Goal: Transaction & Acquisition: Purchase product/service

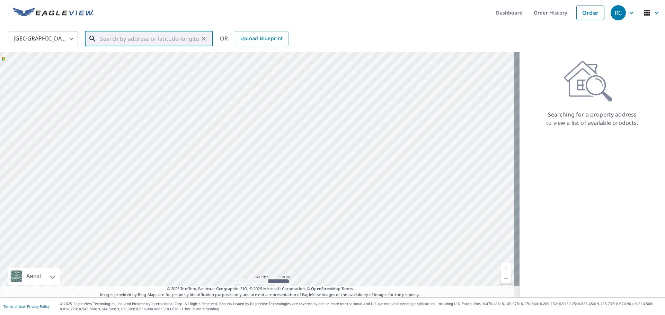
paste input "[STREET_ADDRESS]"
click at [125, 68] on p "[PERSON_NAME], [GEOGRAPHIC_DATA] 34997" at bounding box center [153, 66] width 109 height 7
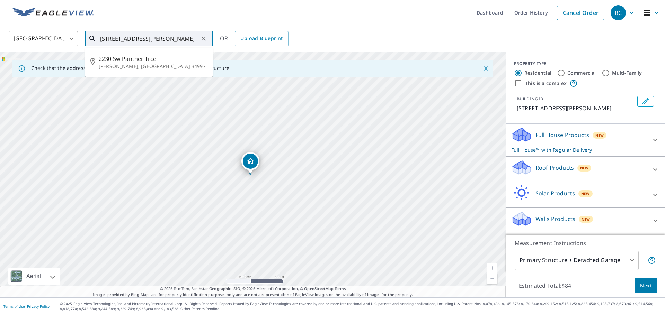
click at [196, 38] on input "[STREET_ADDRESS][PERSON_NAME]" at bounding box center [149, 38] width 99 height 19
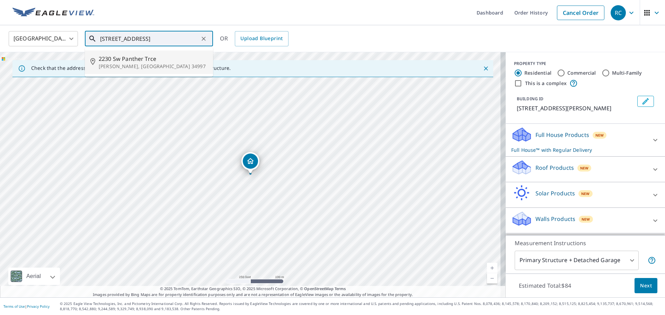
click at [118, 64] on p "[PERSON_NAME], [GEOGRAPHIC_DATA] 34997" at bounding box center [153, 66] width 109 height 7
type input "[STREET_ADDRESS][PERSON_NAME]"
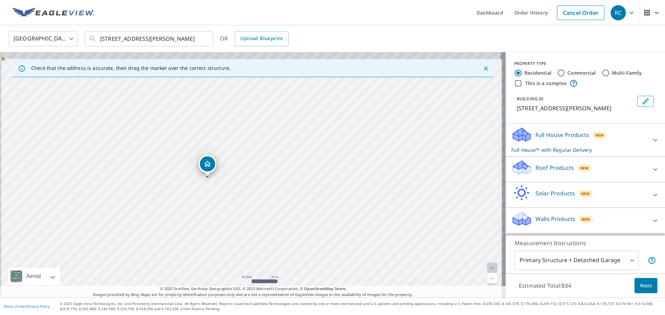
drag, startPoint x: 243, startPoint y: 172, endPoint x: 257, endPoint y: 208, distance: 38.3
click at [257, 208] on div "[STREET_ADDRESS][PERSON_NAME]" at bounding box center [252, 174] width 505 height 245
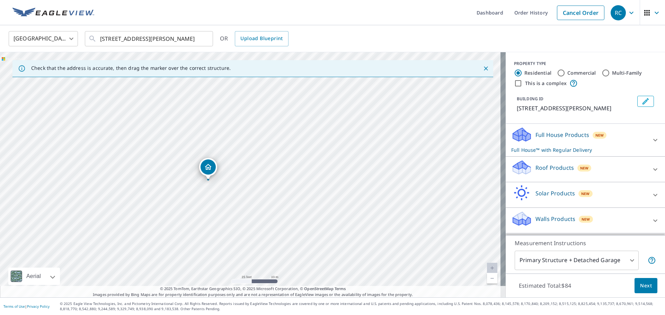
click at [514, 167] on icon at bounding box center [520, 165] width 15 height 9
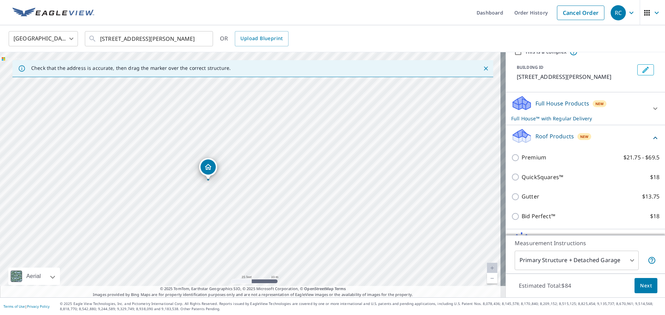
scroll to position [69, 0]
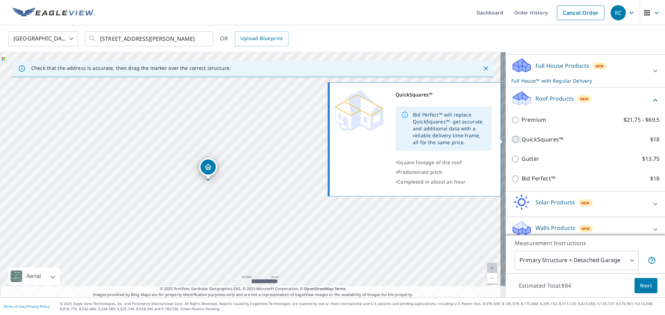
click at [511, 137] on input "QuickSquares™ $18" at bounding box center [516, 139] width 10 height 8
checkbox input "true"
checkbox input "false"
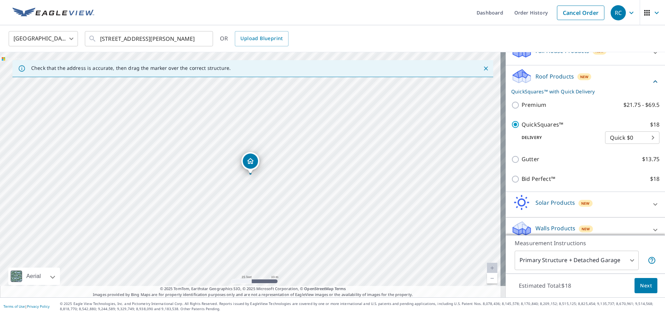
scroll to position [92, 0]
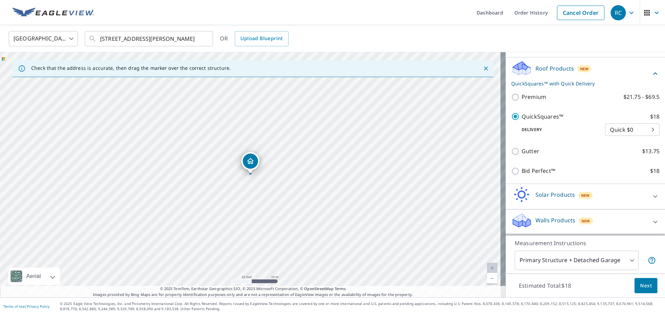
click at [641, 286] on span "Next" at bounding box center [646, 286] width 12 height 9
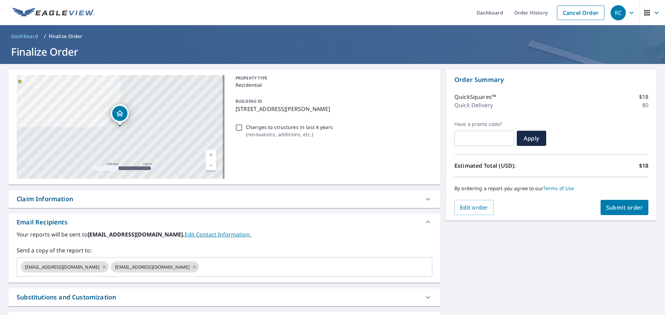
click at [618, 208] on span "Submit order" at bounding box center [624, 208] width 37 height 8
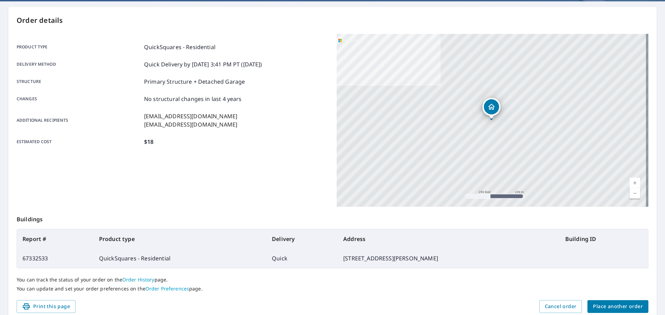
scroll to position [92, 0]
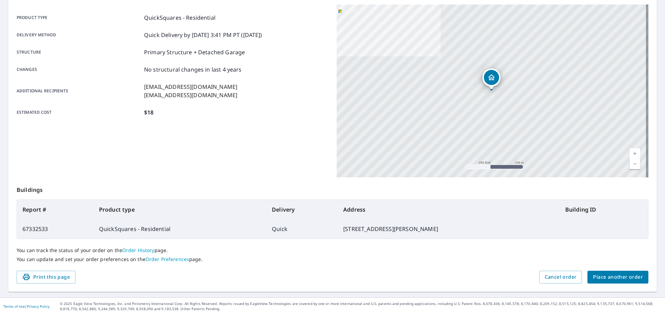
click at [40, 232] on td "67332533" at bounding box center [55, 229] width 77 height 19
copy td "67332533"
